Goal: Check status: Check status

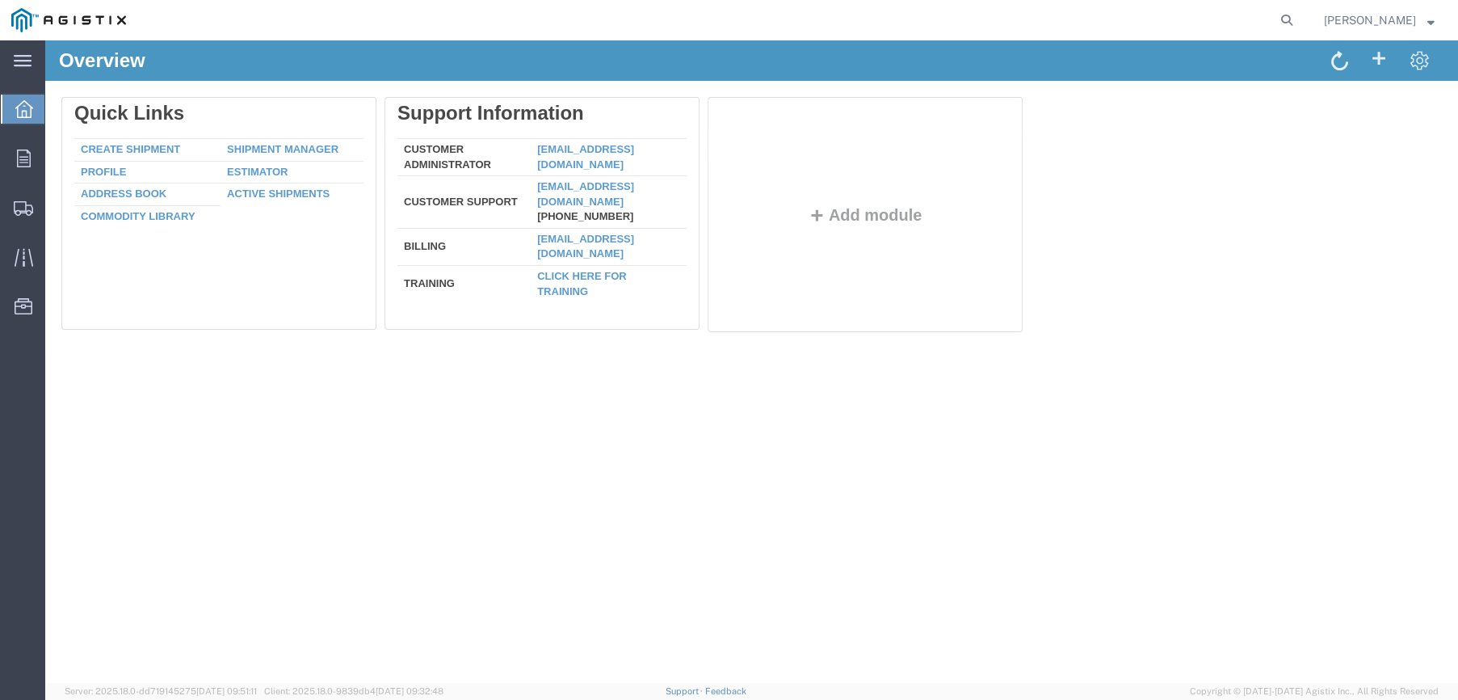
click at [925, 348] on div "Delete Quick Links Create Shipment Shipment Manager Profile Estimator Address B…" at bounding box center [751, 218] width 1413 height 275
click at [31, 169] on div at bounding box center [23, 158] width 45 height 32
click at [56, 156] on span "Orders" at bounding box center [49, 158] width 11 height 32
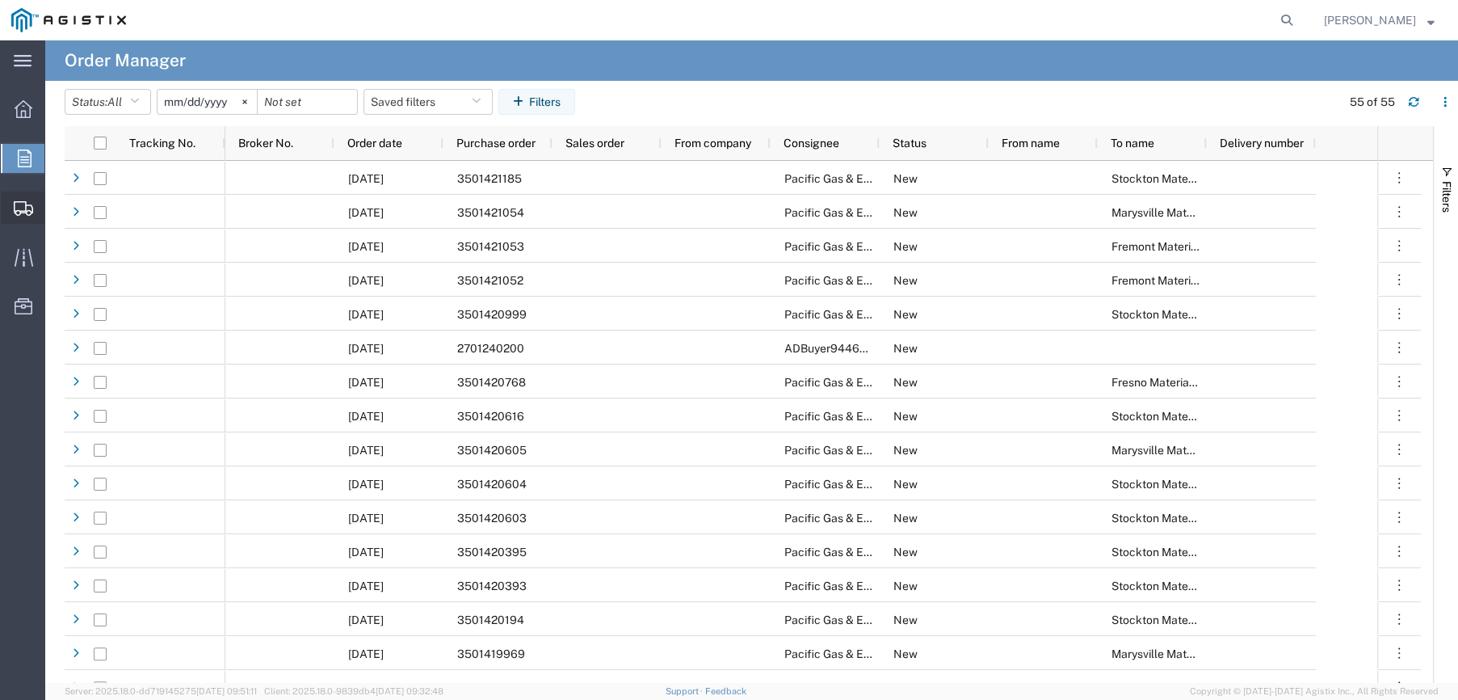
click at [56, 199] on span "Shipments" at bounding box center [49, 207] width 11 height 32
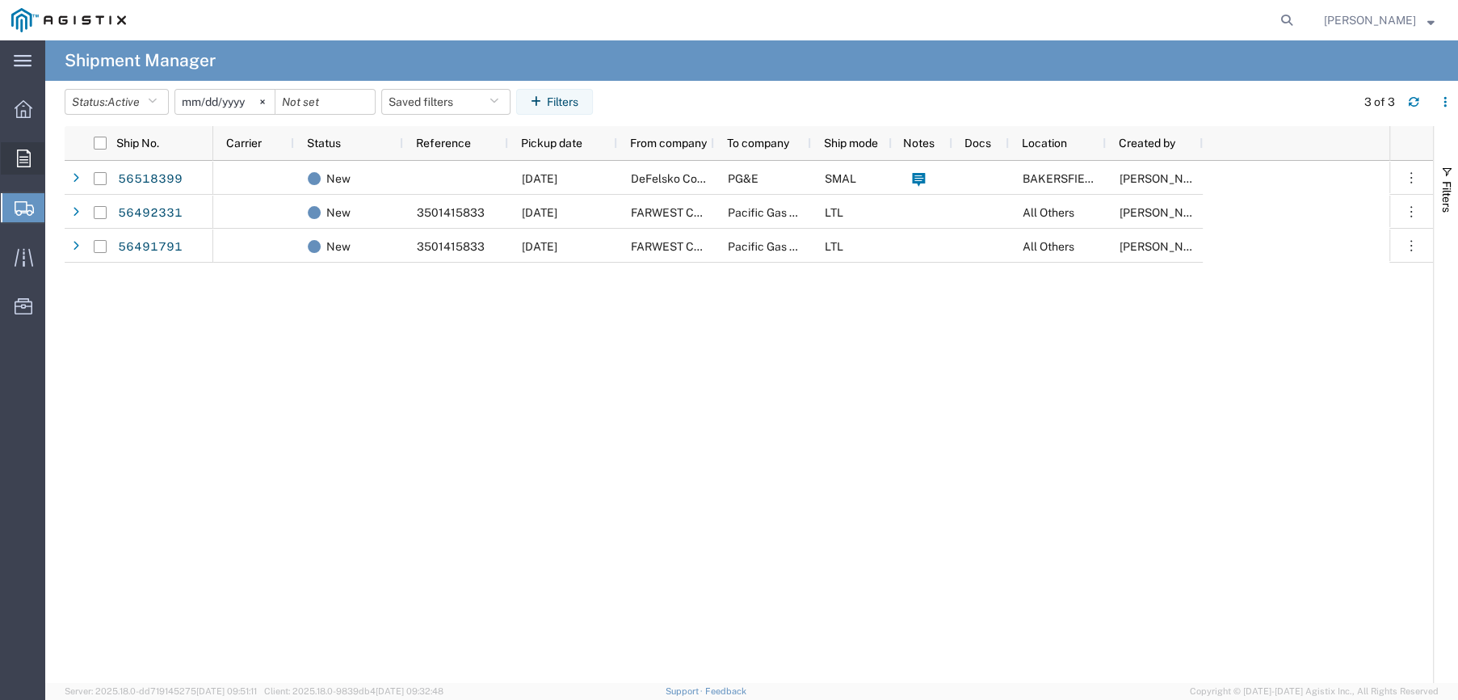
click at [23, 159] on icon at bounding box center [24, 158] width 14 height 18
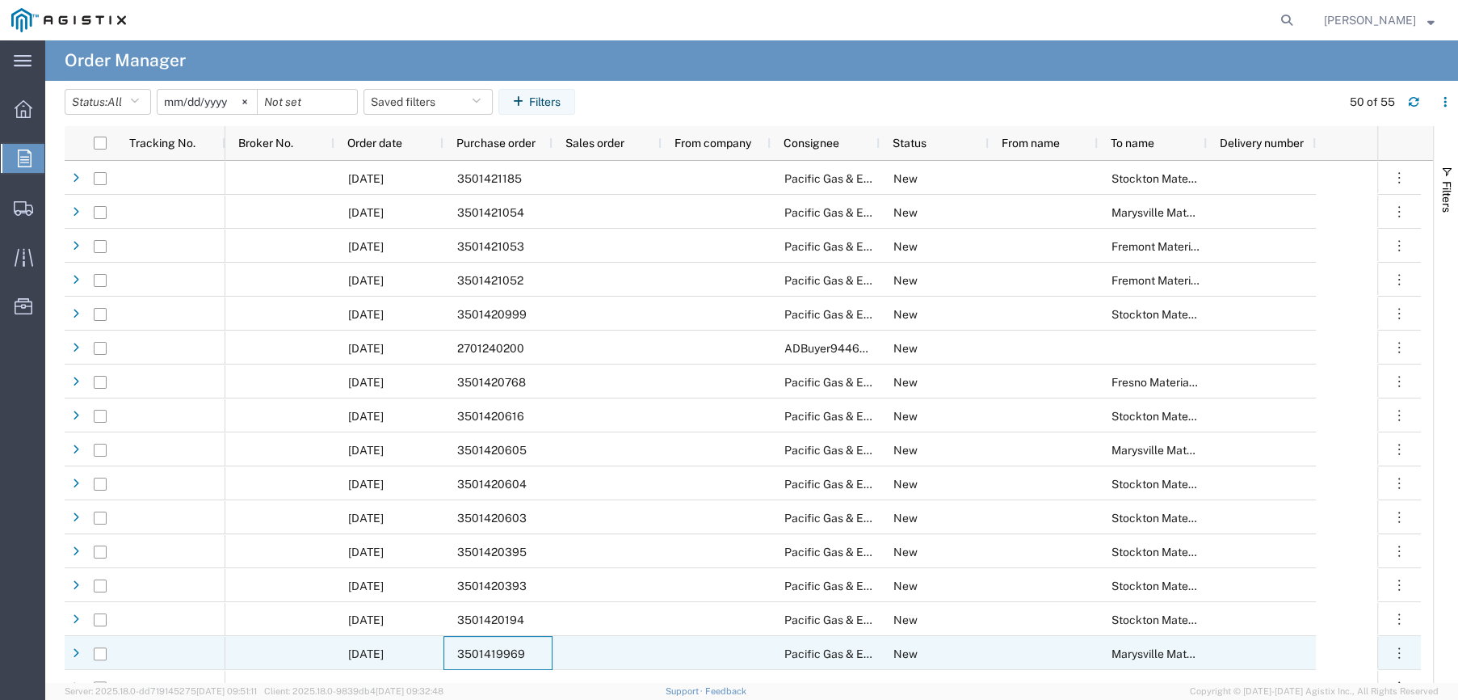
click at [480, 650] on span "3501419969" at bounding box center [491, 653] width 68 height 13
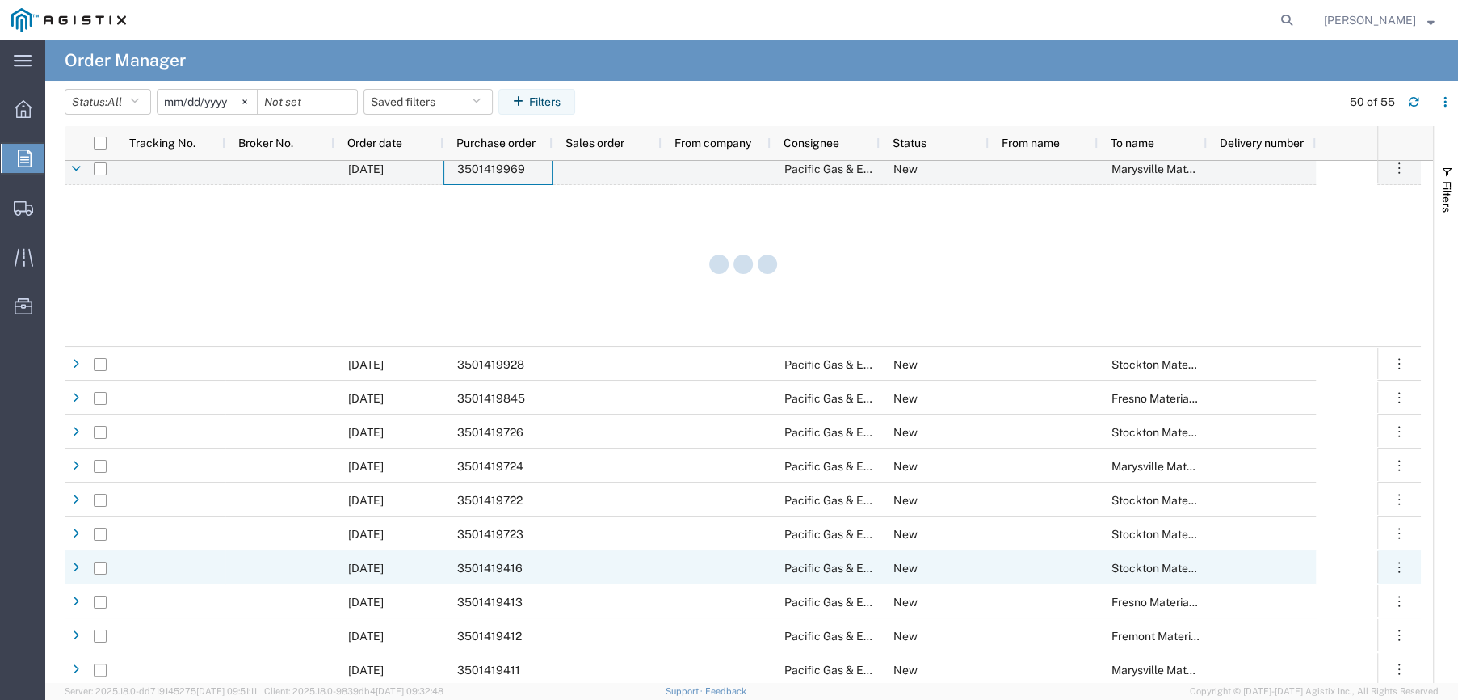
scroll to position [485, 0]
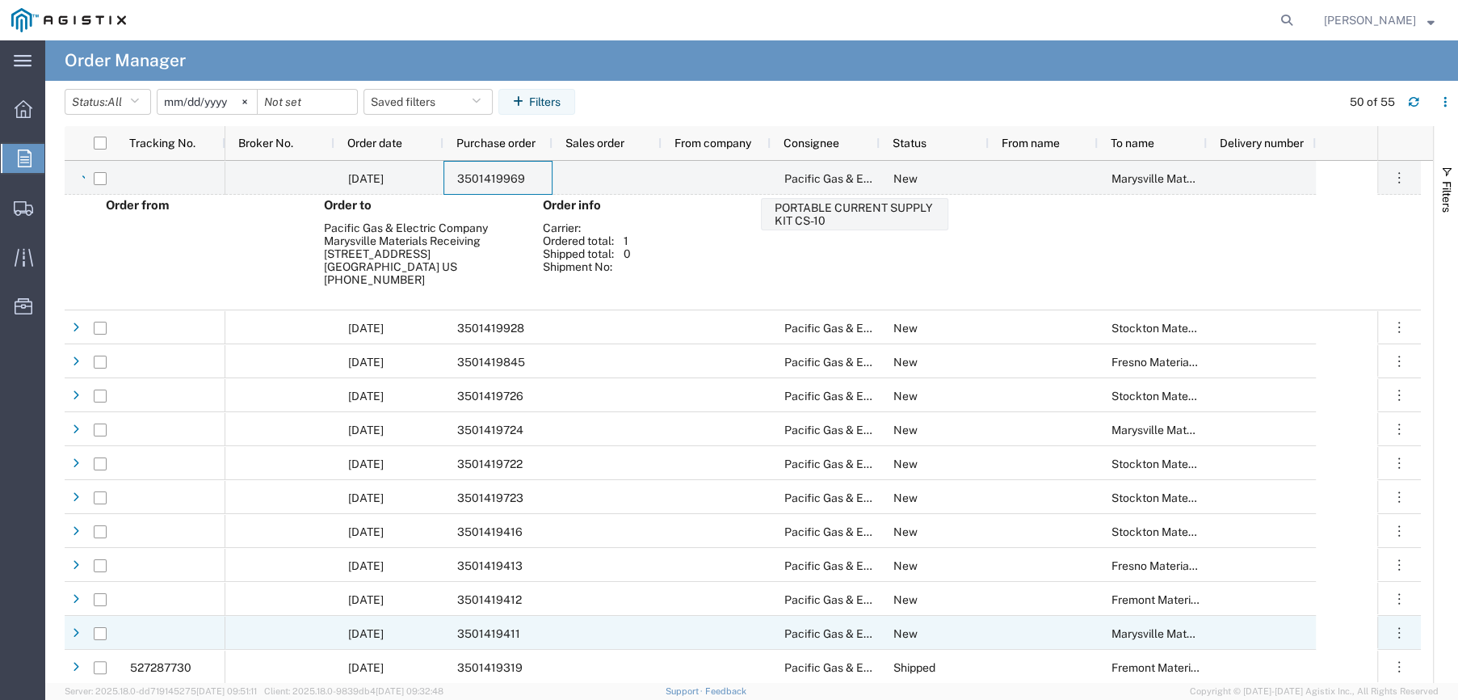
click at [488, 629] on span "3501419411" at bounding box center [488, 633] width 63 height 13
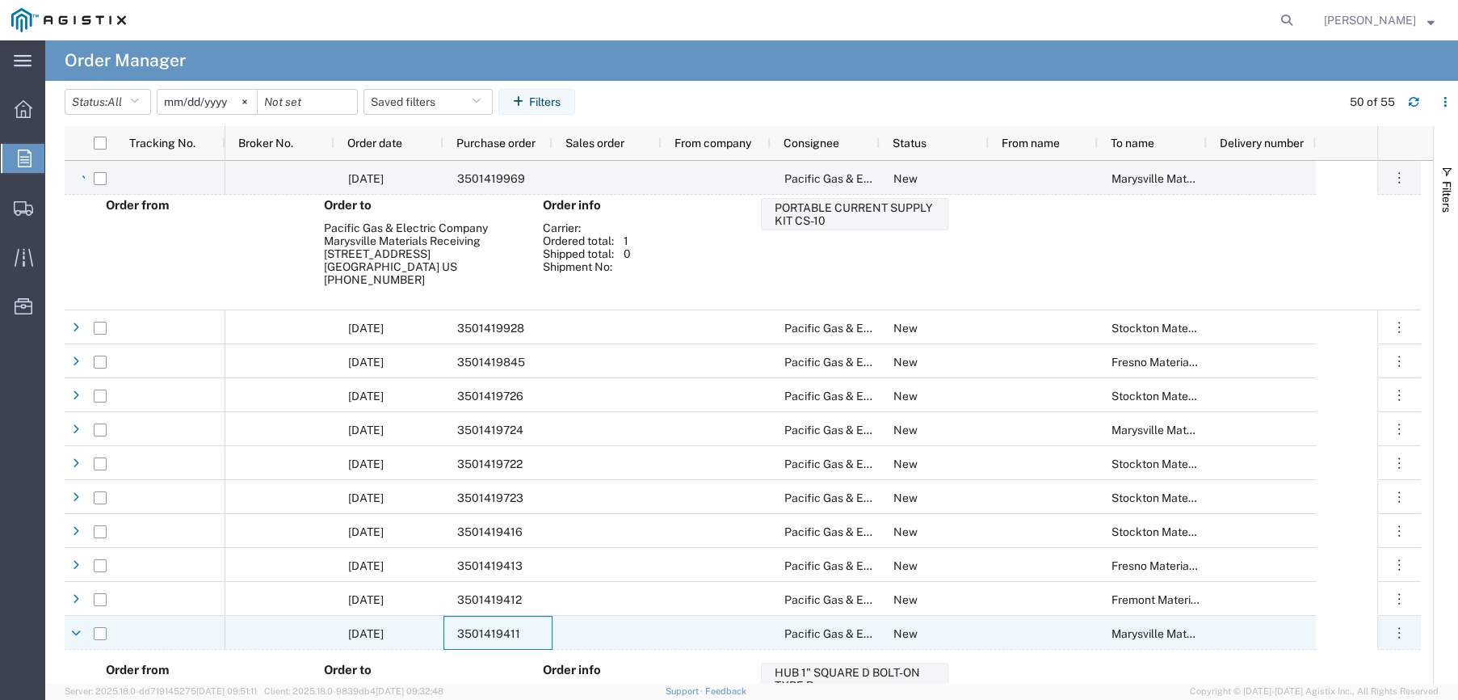
scroll to position [799, 0]
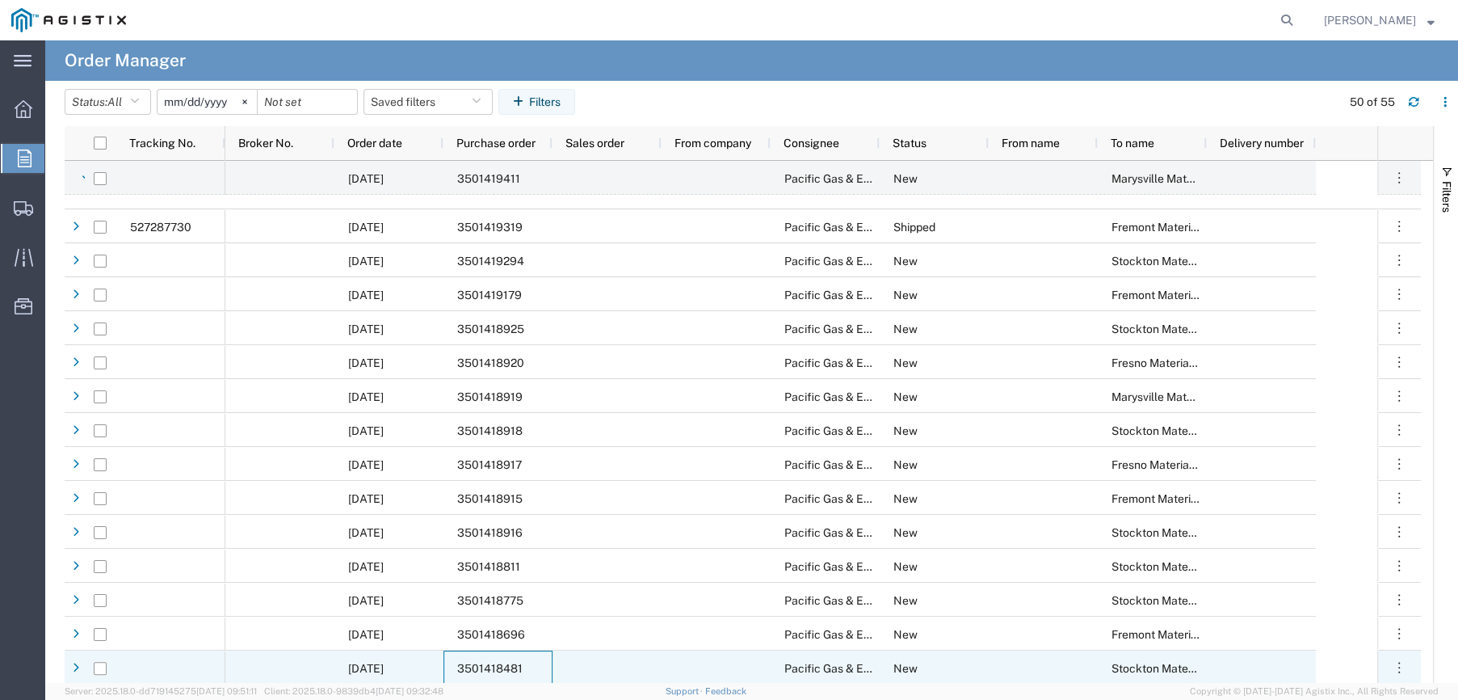
click at [477, 663] on span "3501418481" at bounding box center [489, 668] width 65 height 13
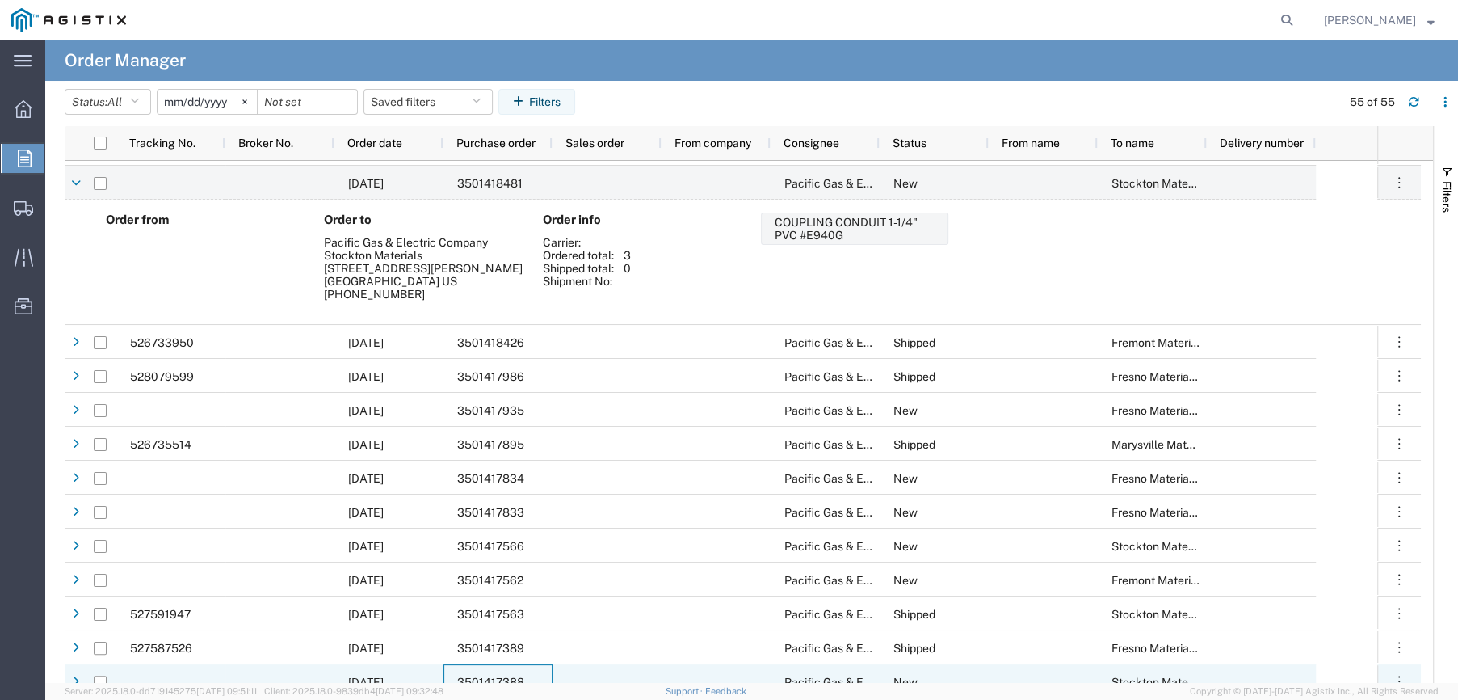
click at [488, 675] on span "3501417388" at bounding box center [490, 681] width 67 height 13
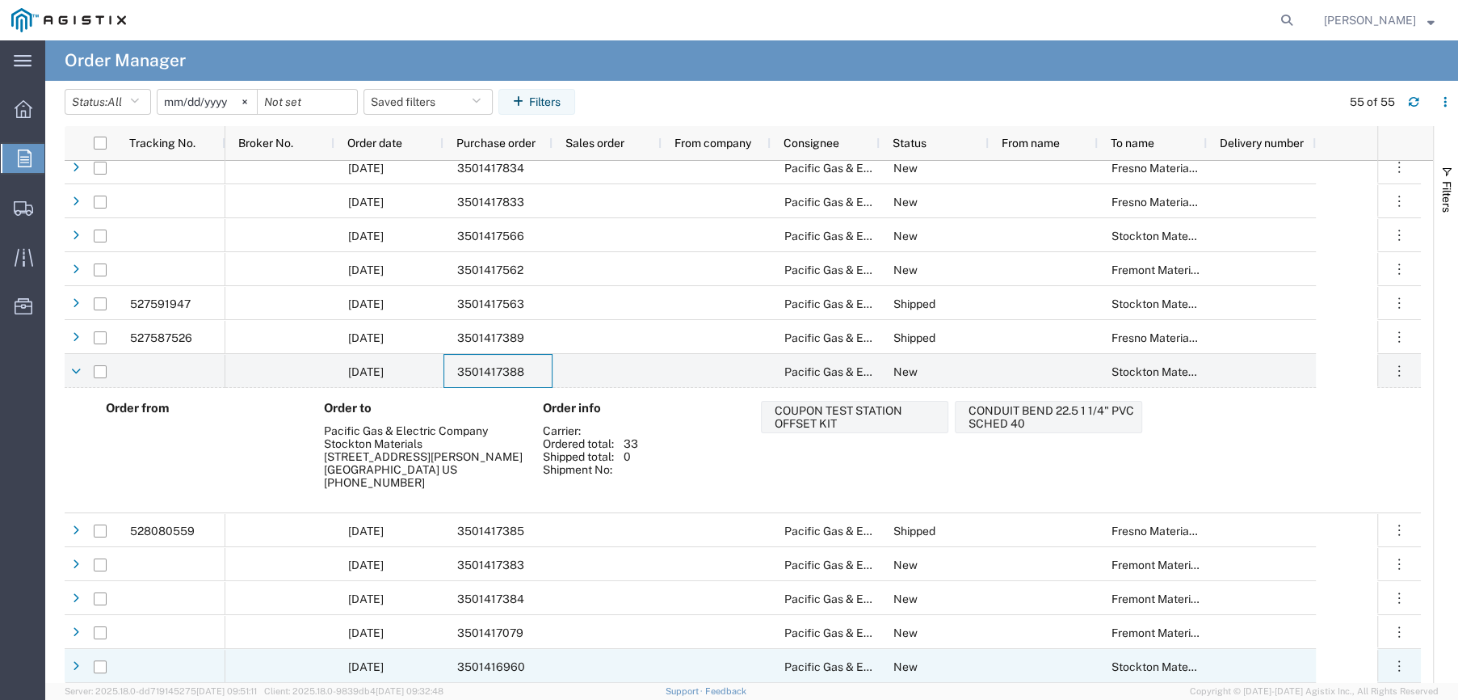
click at [501, 657] on div "3501416960" at bounding box center [498, 666] width 109 height 34
